Goal: Find specific page/section: Find specific page/section

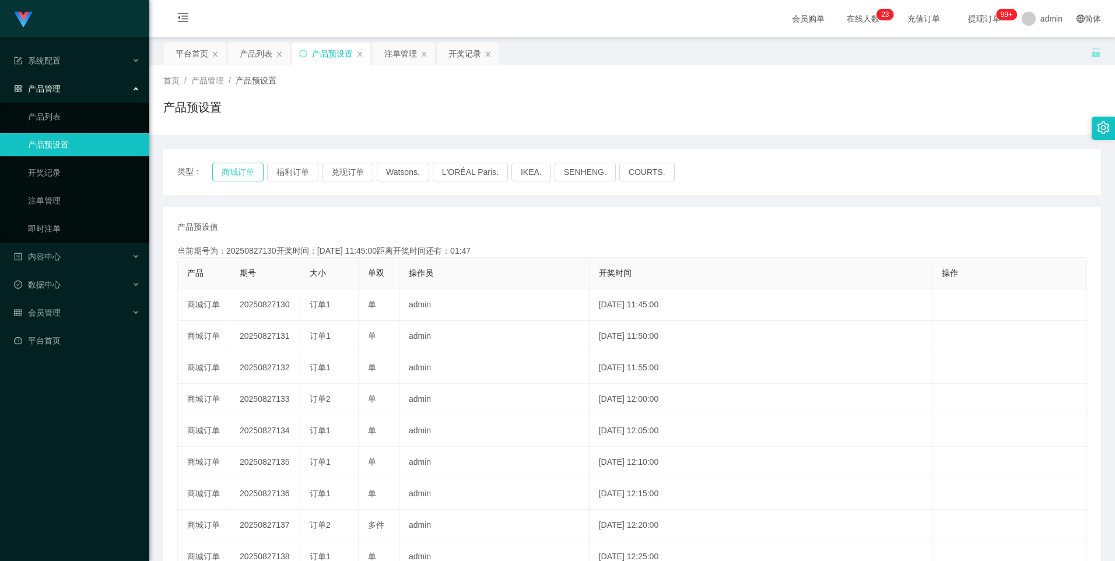
click at [238, 174] on button "商城订单" at bounding box center [237, 172] width 51 height 19
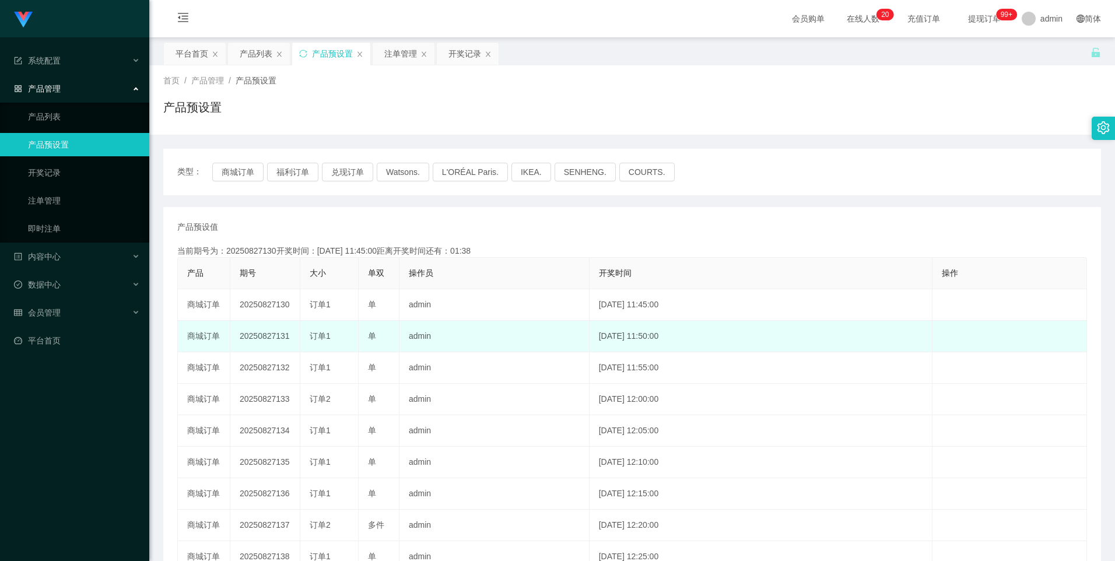
drag, startPoint x: 237, startPoint y: 335, endPoint x: 293, endPoint y: 338, distance: 56.0
click at [293, 338] on td "20250827131" at bounding box center [265, 336] width 70 height 31
copy td "20250827131"
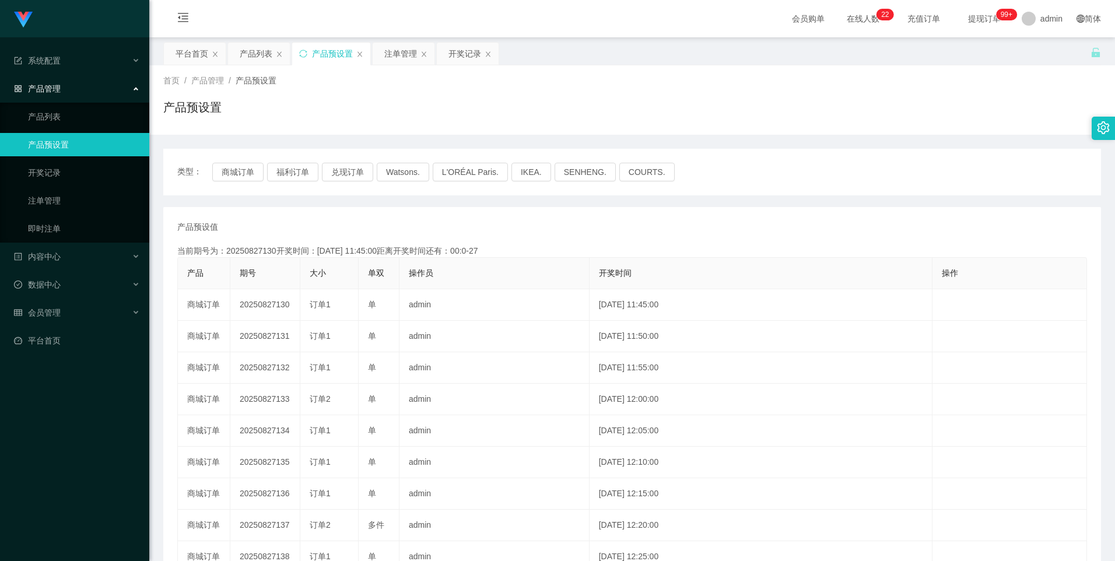
click at [595, 222] on div "产品预设值 添加期号" at bounding box center [631, 227] width 909 height 12
click at [235, 172] on button "商城订单" at bounding box center [237, 172] width 51 height 19
